Goal: Transaction & Acquisition: Purchase product/service

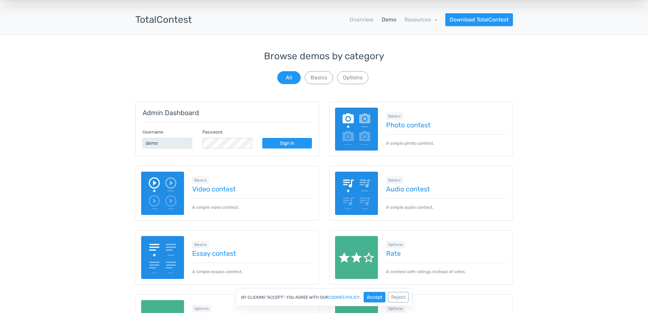
scroll to position [45, 0]
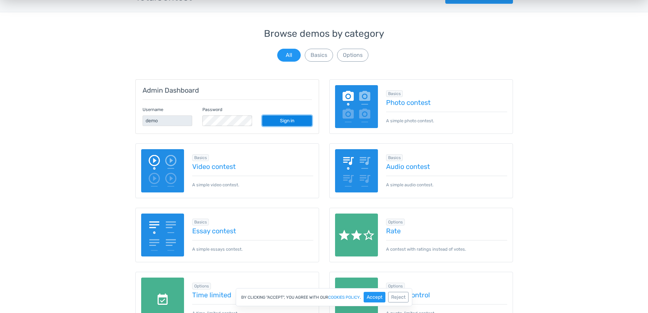
click at [287, 120] on link "Sign in" at bounding box center [287, 120] width 50 height 11
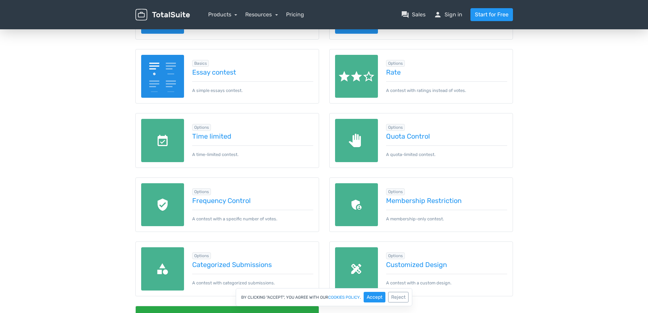
scroll to position [204, 0]
click at [407, 200] on link "Membership Restriction" at bounding box center [446, 199] width 121 height 7
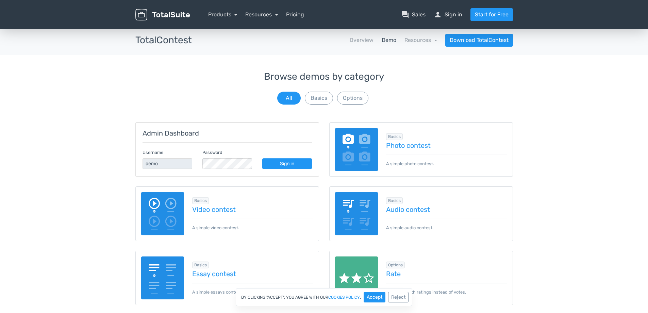
scroll to position [0, 0]
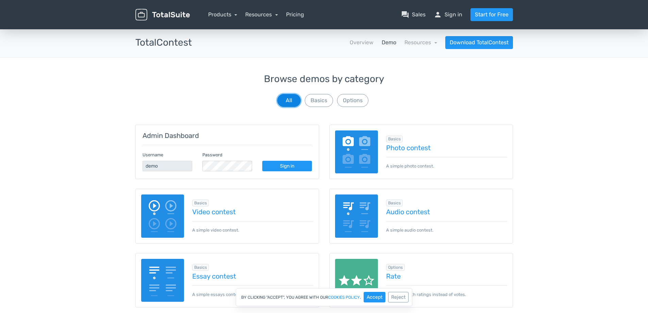
click at [290, 99] on button "All" at bounding box center [288, 100] width 23 height 13
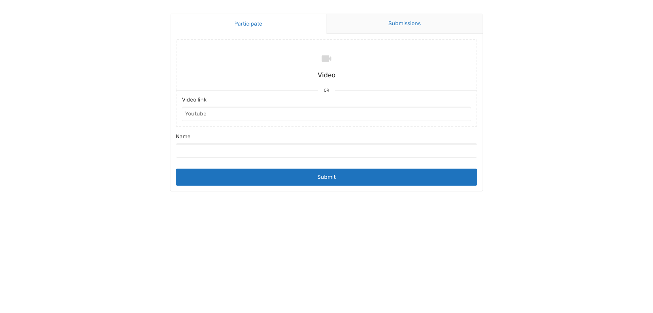
click at [416, 27] on link "Submissions" at bounding box center [405, 24] width 157 height 20
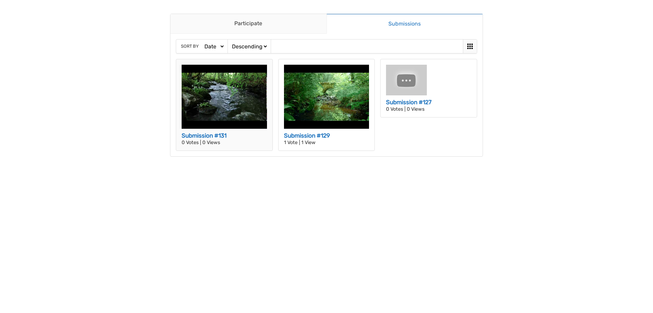
click at [219, 118] on img at bounding box center [224, 97] width 85 height 64
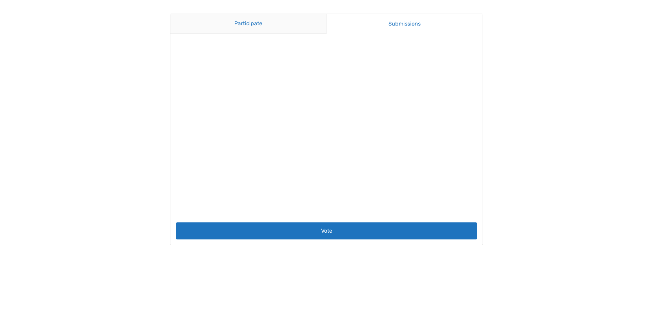
click at [263, 27] on link "Participate" at bounding box center [248, 24] width 156 height 20
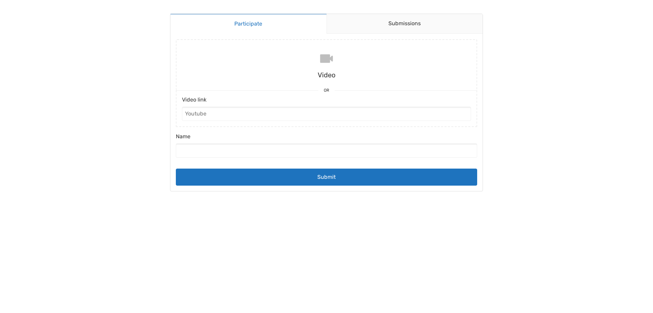
click at [328, 67] on input "file" at bounding box center [326, 64] width 307 height 51
click at [385, 26] on link "Submissions" at bounding box center [405, 24] width 157 height 20
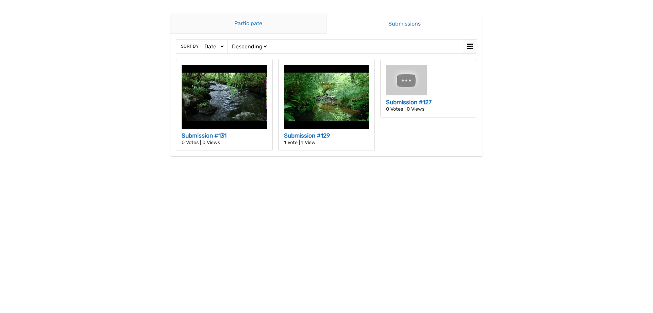
click at [248, 23] on link "Participate" at bounding box center [248, 24] width 156 height 20
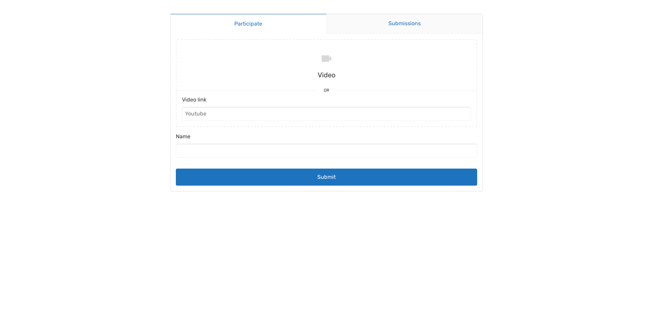
click at [404, 24] on link "Submissions" at bounding box center [405, 24] width 157 height 20
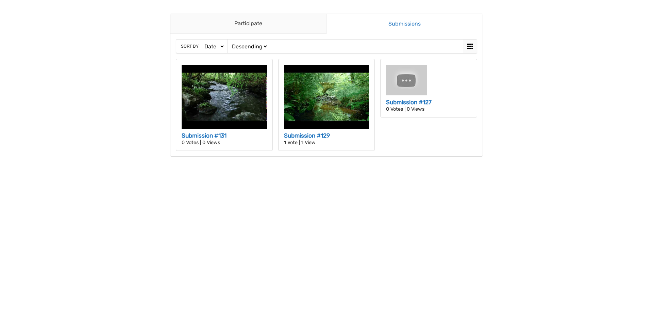
click at [471, 47] on icon at bounding box center [470, 46] width 8 height 8
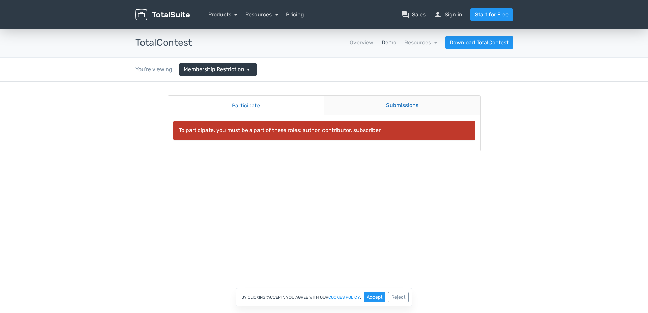
click at [370, 108] on link "Submissions" at bounding box center [402, 106] width 157 height 20
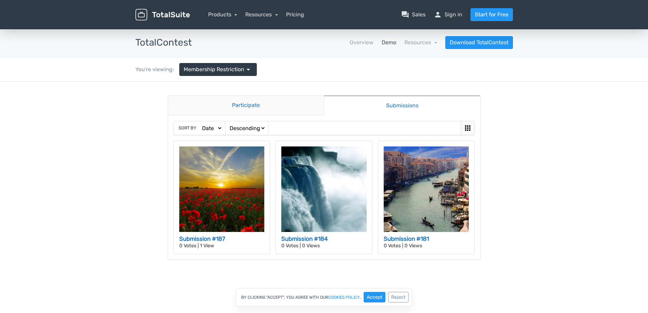
click at [256, 105] on link "Participate" at bounding box center [246, 106] width 156 height 20
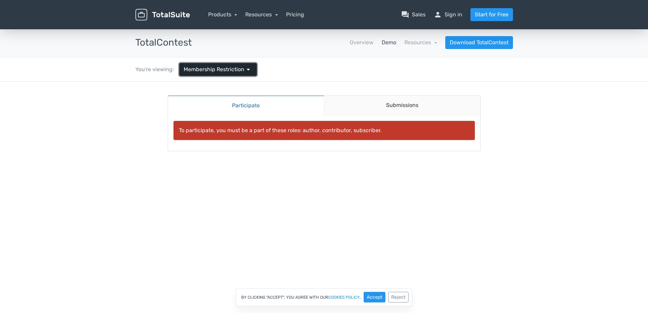
click at [247, 70] on span "arrow_drop_down" at bounding box center [248, 69] width 8 height 8
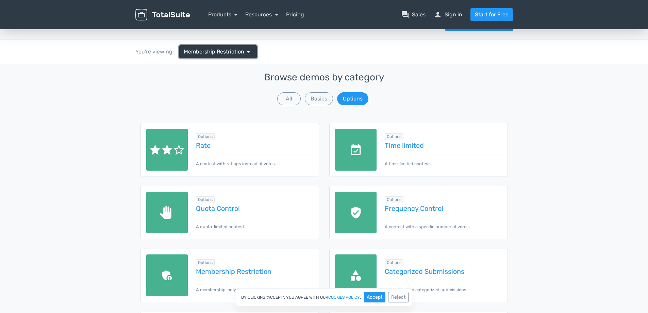
scroll to position [23, 0]
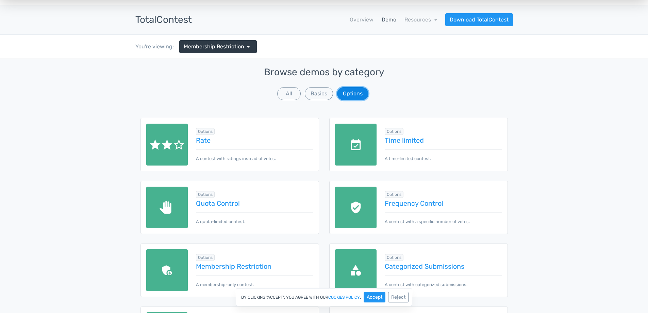
click at [345, 91] on button "Options" at bounding box center [352, 93] width 31 height 13
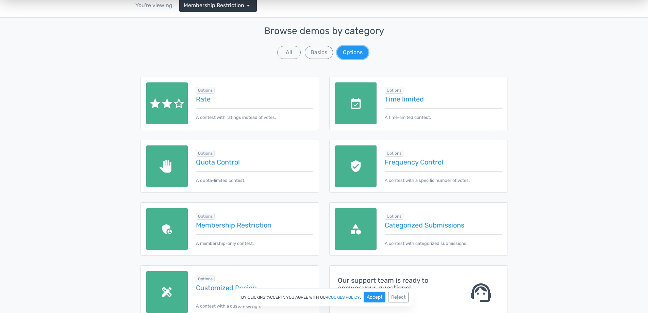
scroll to position [113, 0]
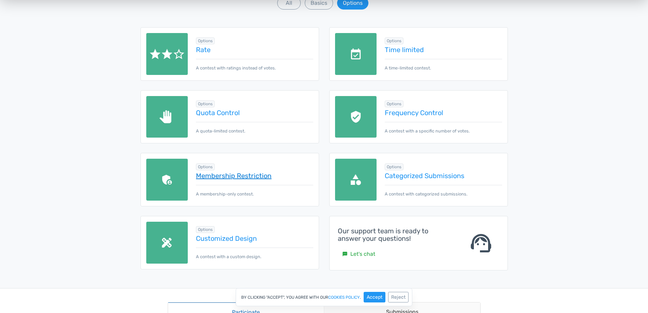
click at [226, 178] on link "Membership Restriction" at bounding box center [254, 175] width 117 height 7
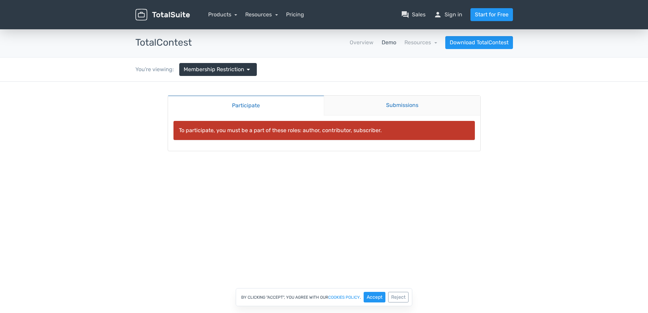
click at [380, 103] on link "Submissions" at bounding box center [402, 106] width 157 height 20
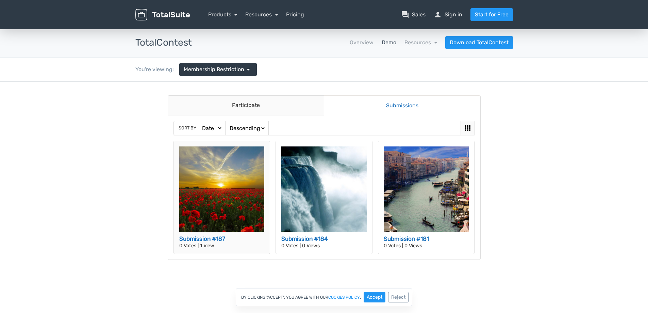
click at [225, 185] on img at bounding box center [221, 188] width 85 height 85
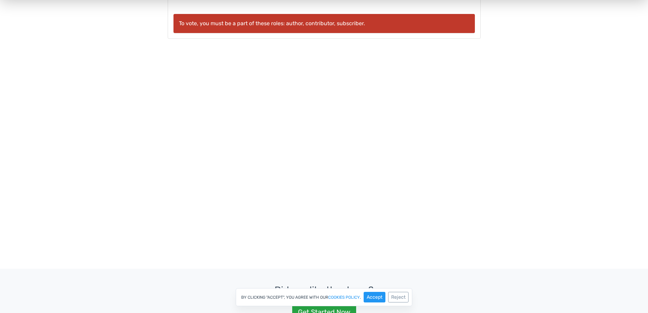
scroll to position [136, 0]
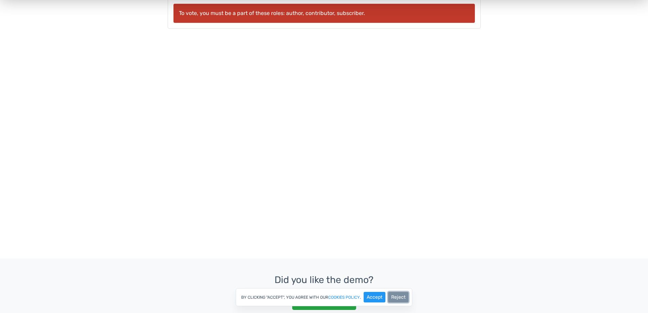
click at [401, 296] on button "Reject" at bounding box center [398, 297] width 20 height 11
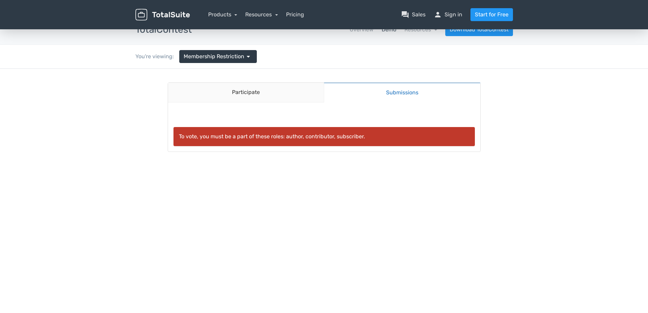
scroll to position [0, 0]
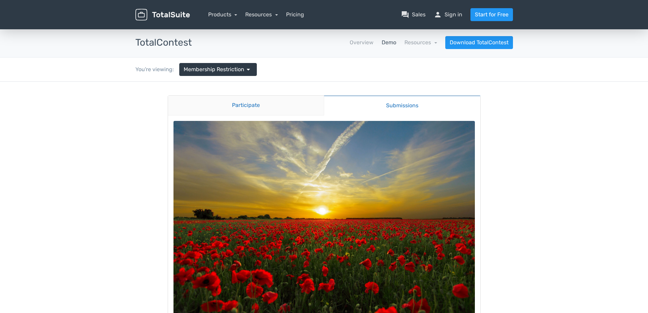
click at [239, 103] on link "Participate" at bounding box center [246, 106] width 156 height 20
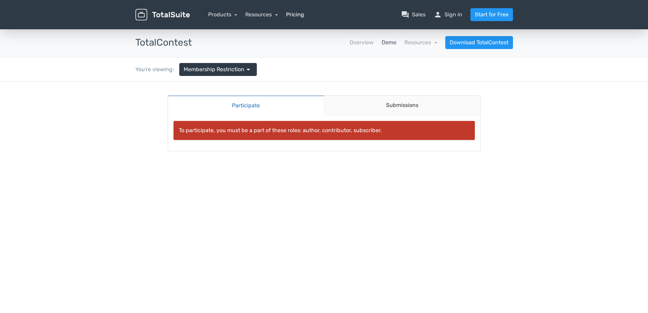
click at [297, 14] on link "Pricing" at bounding box center [295, 15] width 18 height 8
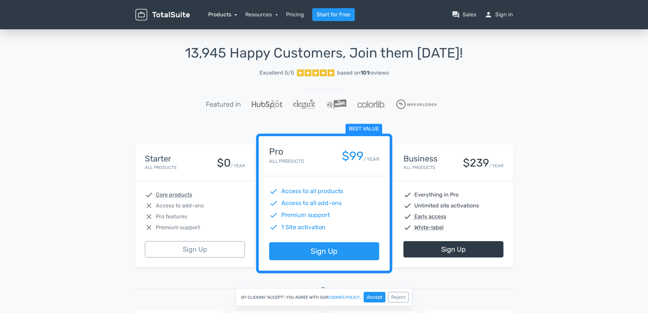
click at [229, 16] on link "Products" at bounding box center [222, 14] width 29 height 6
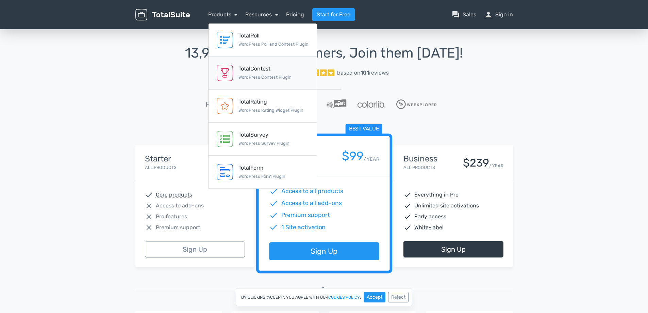
click at [250, 78] on small "WordPress Contest Plugin" at bounding box center [265, 77] width 53 height 5
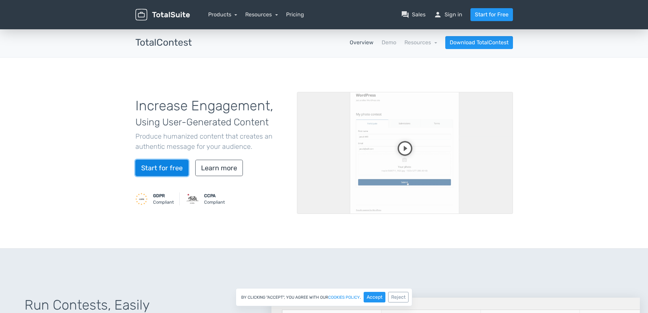
click at [159, 169] on link "Start for free" at bounding box center [161, 168] width 53 height 16
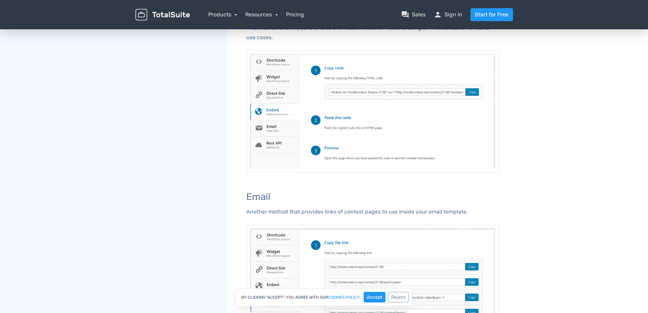
scroll to position [621, 0]
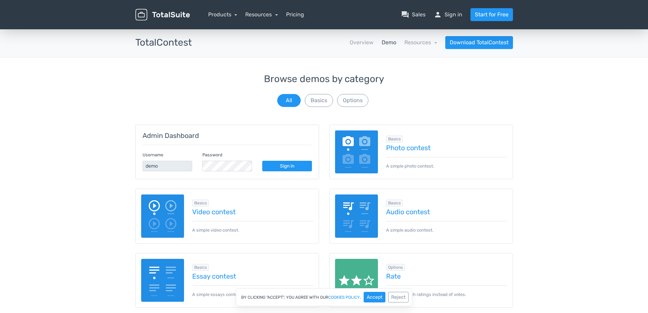
drag, startPoint x: 0, startPoint y: 0, endPoint x: 143, endPoint y: 100, distance: 174.6
click at [145, 100] on div "Browse demos by category All Basics Options" at bounding box center [324, 91] width 378 height 34
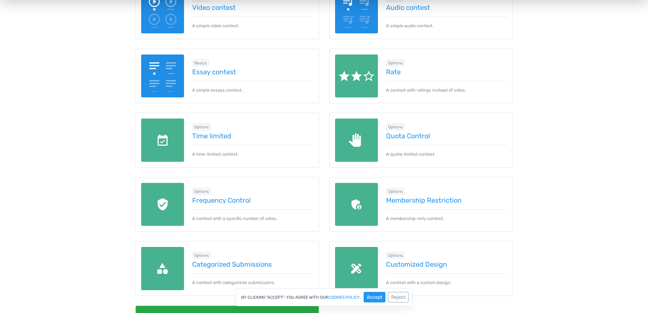
scroll to position [227, 0]
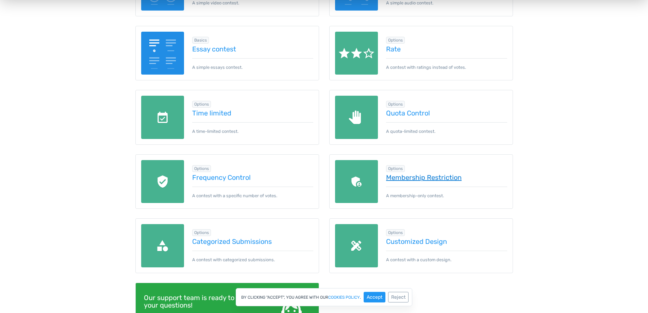
click at [397, 179] on link "Membership Restriction" at bounding box center [446, 177] width 121 height 7
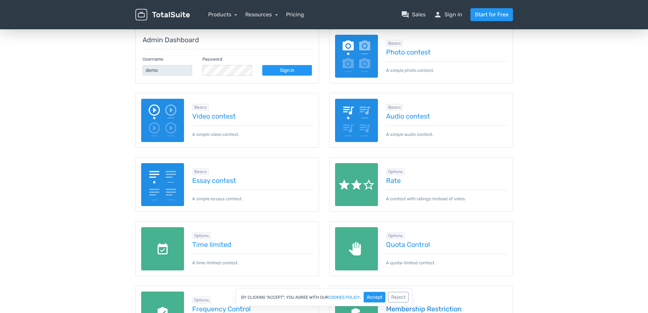
scroll to position [91, 0]
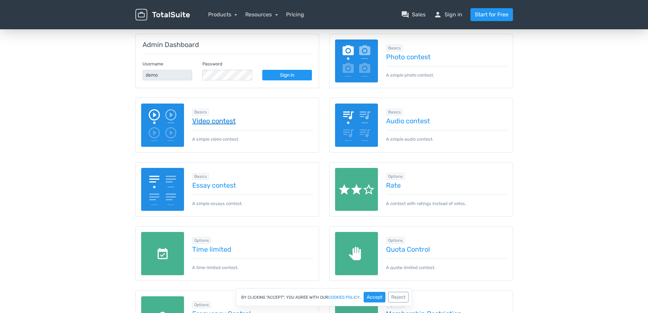
click at [212, 122] on link "Video contest" at bounding box center [252, 120] width 121 height 7
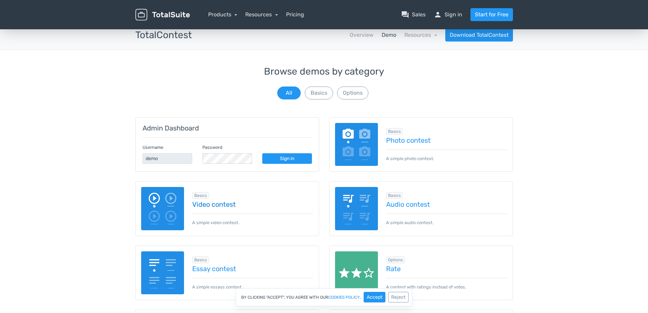
scroll to position [0, 0]
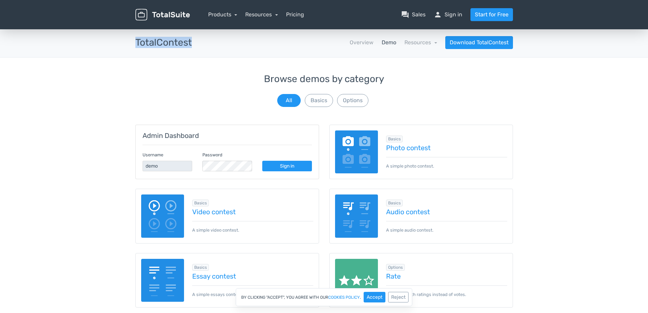
drag, startPoint x: 195, startPoint y: 43, endPoint x: 126, endPoint y: 51, distance: 69.8
click at [126, 51] on div "TotalContest apps Overview Demo Resources school Documentation article Changelo…" at bounding box center [324, 43] width 648 height 30
copy h3 "TotalContest"
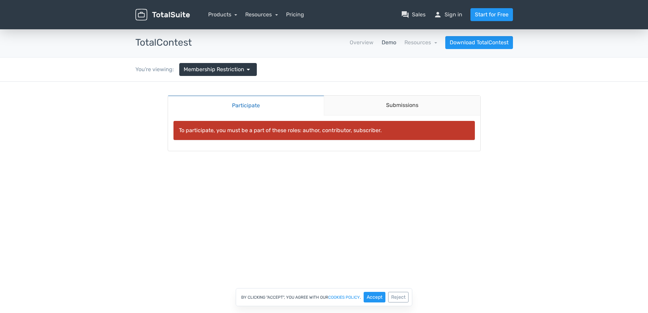
click at [274, 109] on link "Participate" at bounding box center [246, 105] width 156 height 20
click at [387, 107] on link "Submissions" at bounding box center [402, 106] width 157 height 20
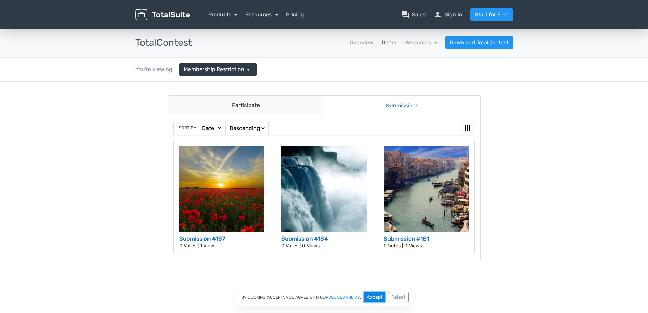
click at [377, 298] on button "Accept" at bounding box center [375, 297] width 22 height 11
click at [232, 202] on img at bounding box center [221, 188] width 85 height 85
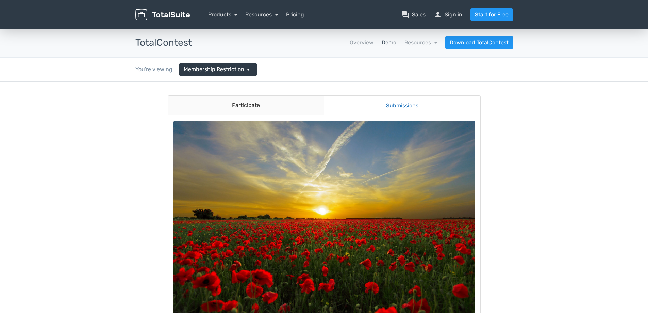
click at [310, 212] on img at bounding box center [324, 220] width 301 height 199
click at [310, 210] on img at bounding box center [324, 220] width 301 height 199
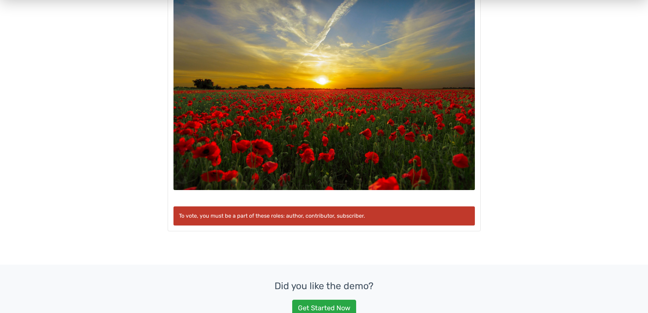
scroll to position [136, 0]
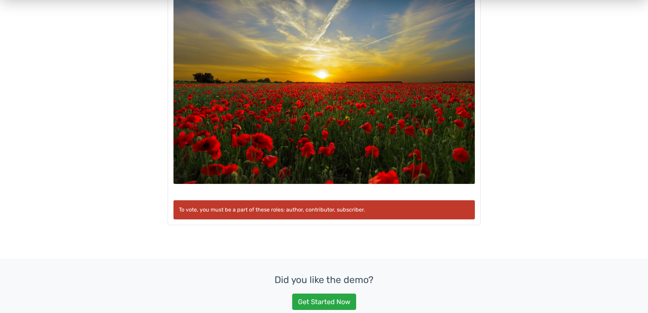
click at [310, 210] on p "To vote, you must be a part of these roles: author, contributor, subscriber." at bounding box center [324, 209] width 291 height 8
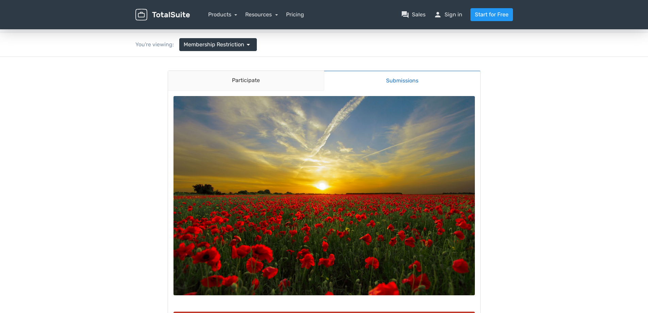
scroll to position [0, 0]
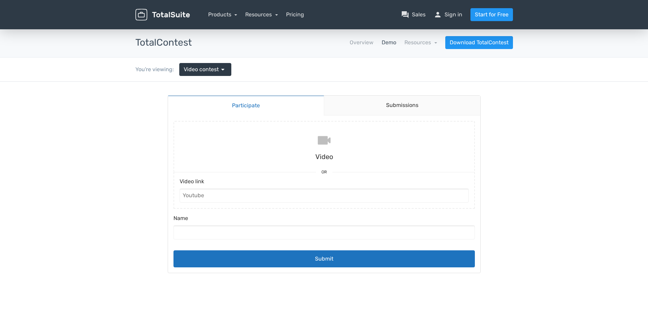
click at [324, 142] on input "file" at bounding box center [324, 146] width 307 height 51
click at [223, 197] on input "Video link" at bounding box center [324, 195] width 289 height 14
click at [381, 104] on link "Submissions" at bounding box center [402, 106] width 157 height 20
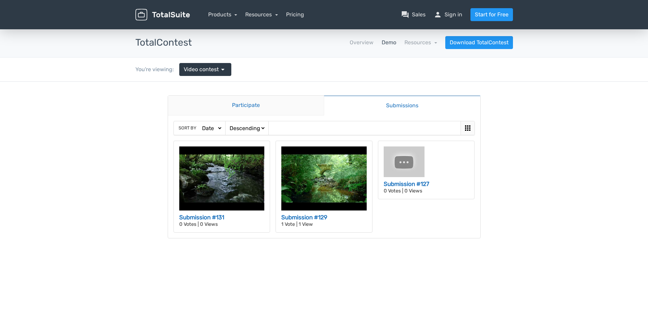
click at [280, 110] on link "Participate" at bounding box center [246, 106] width 156 height 20
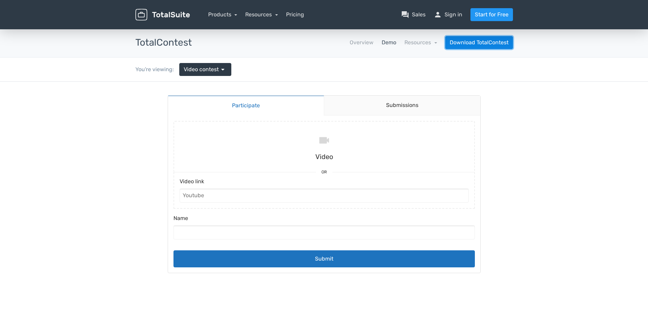
click at [464, 41] on link "Download TotalContest" at bounding box center [479, 42] width 68 height 13
